Goal: Information Seeking & Learning: Learn about a topic

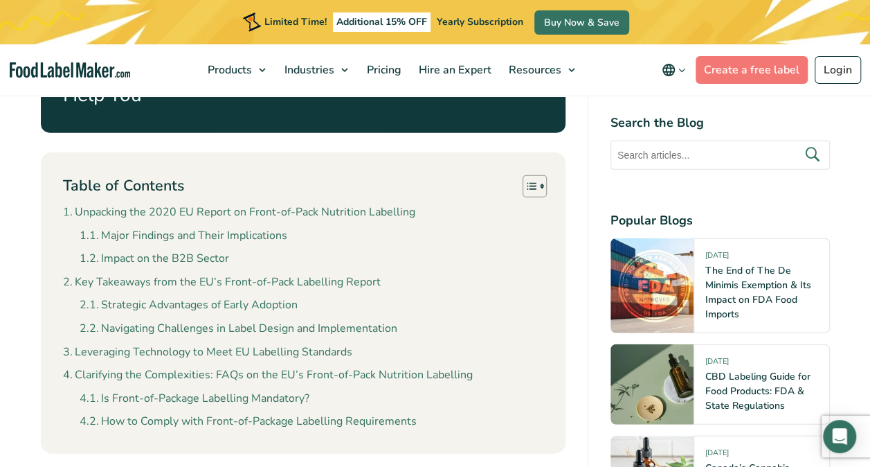
scroll to position [1662, 0]
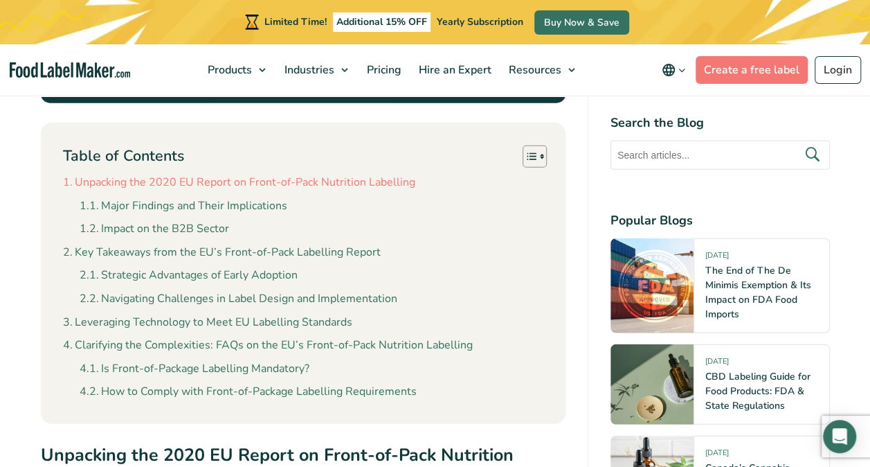
click at [152, 177] on link "Unpacking the 2020 EU Report on Front-of-Pack Nutrition Labelling" at bounding box center [239, 183] width 352 height 18
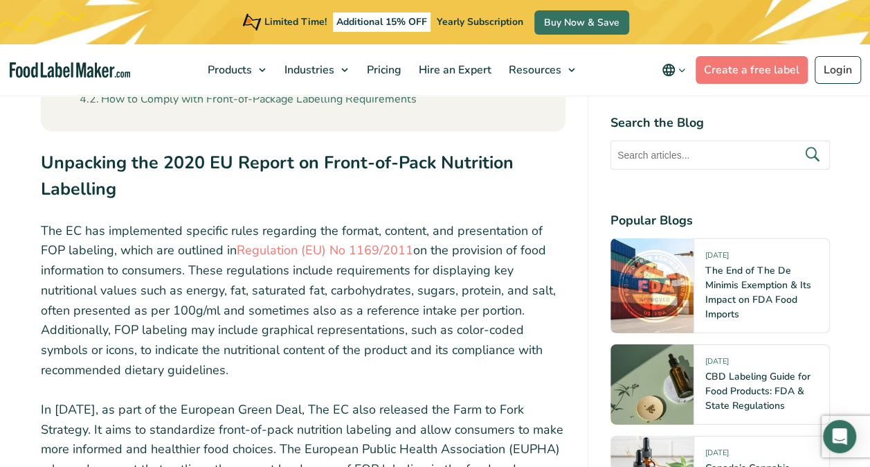
scroll to position [1954, 0]
click at [284, 256] on link "Regulation (EU) No 1169/2011" at bounding box center [325, 249] width 177 height 17
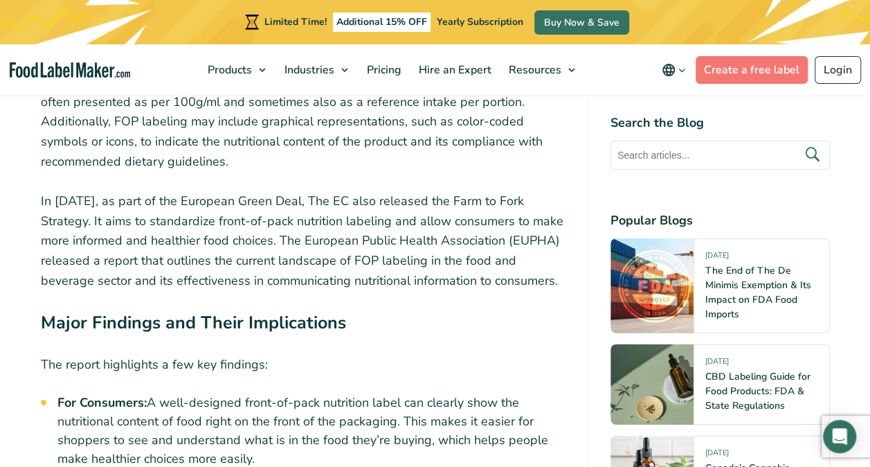
scroll to position [2231, 0]
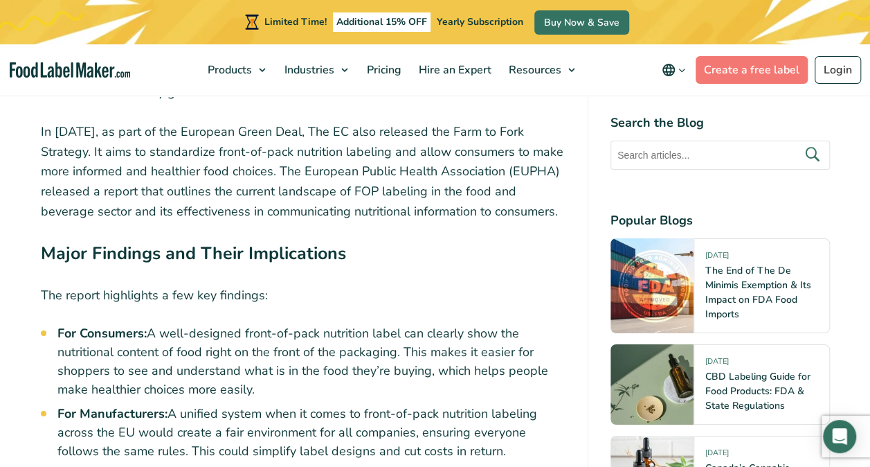
click at [510, 172] on p "In [DATE], as part of the European Green Deal, The EC also released the Farm to…" at bounding box center [303, 172] width 525 height 100
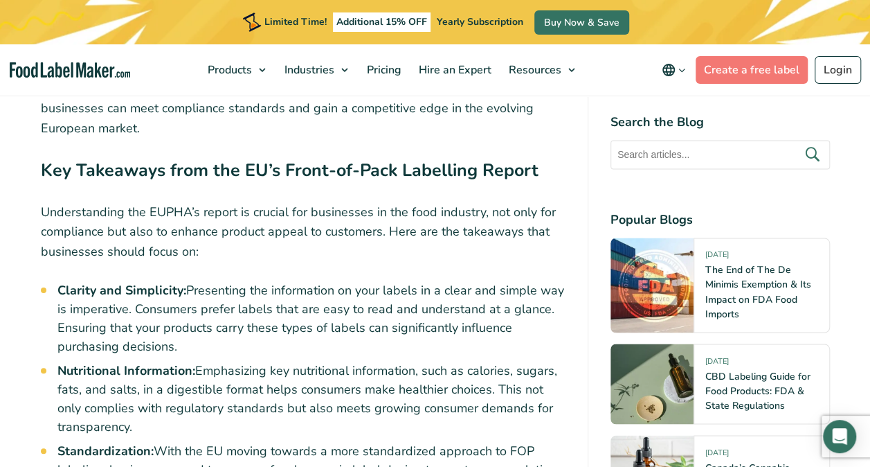
scroll to position [3685, 0]
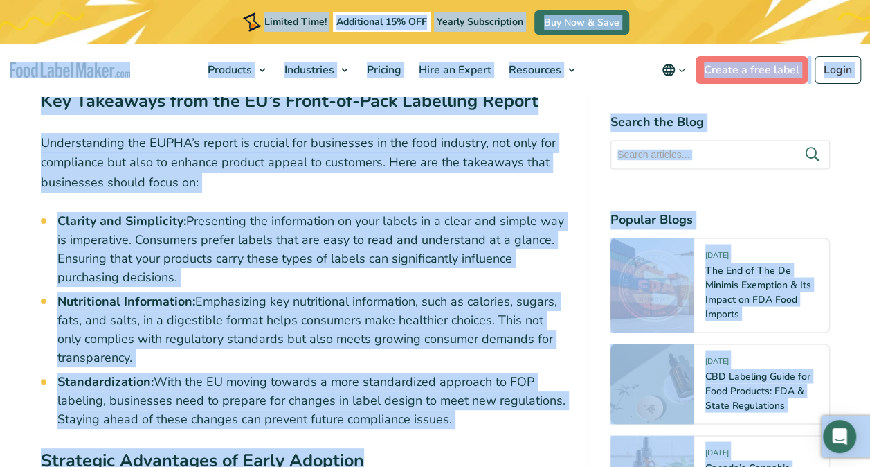
copy body "Loremip Dolo! Sitametcon 34% ADI Elitse Doeiusmodtem Inc Utl & Etdo Magnaali En…"
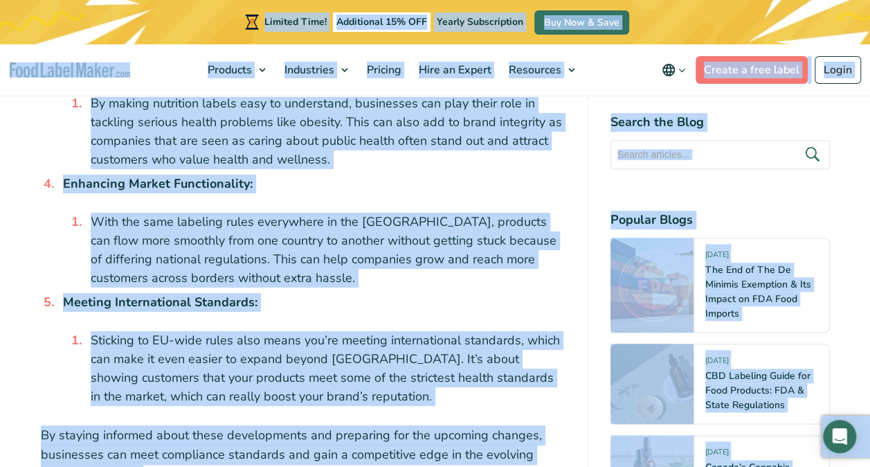
click at [271, 204] on li "Enhancing Market Functionality: With the same labeling rules everywhere in the …" at bounding box center [311, 230] width 508 height 113
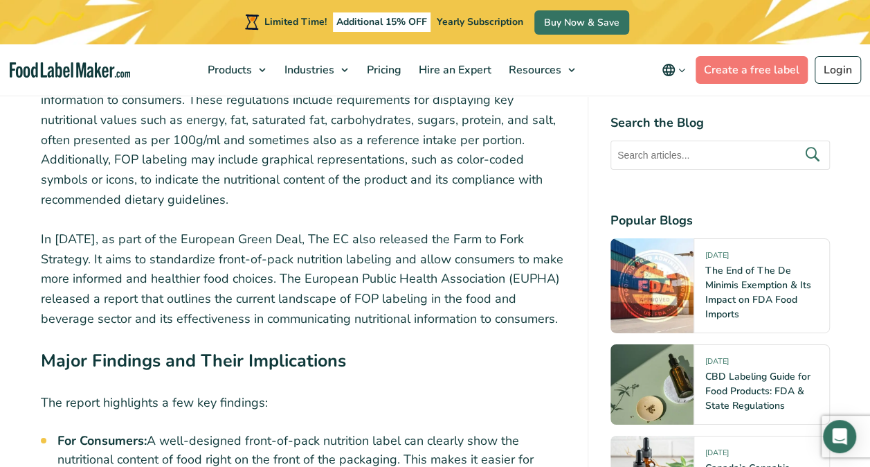
scroll to position [2093, 0]
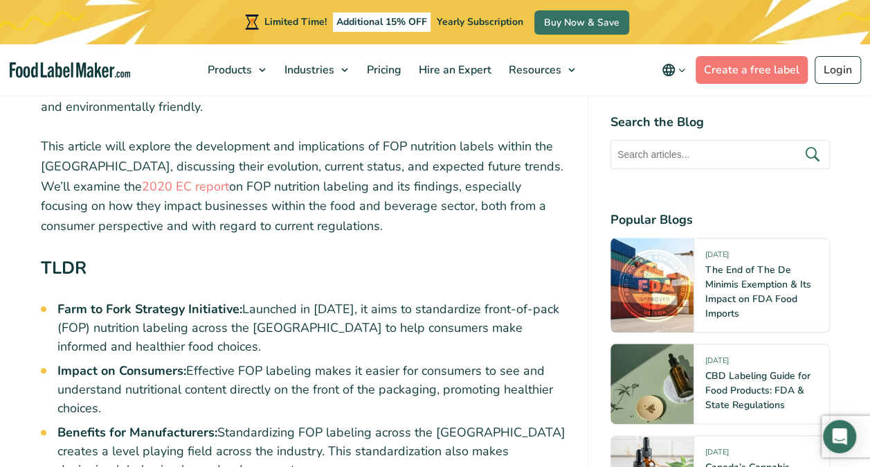
scroll to position [623, 0]
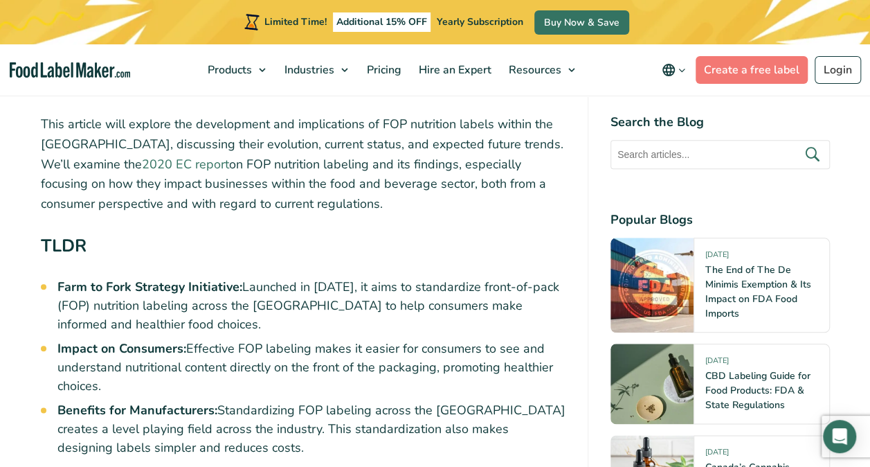
click at [142, 165] on link "2020 EC report" at bounding box center [185, 164] width 87 height 17
